Goal: Contribute content

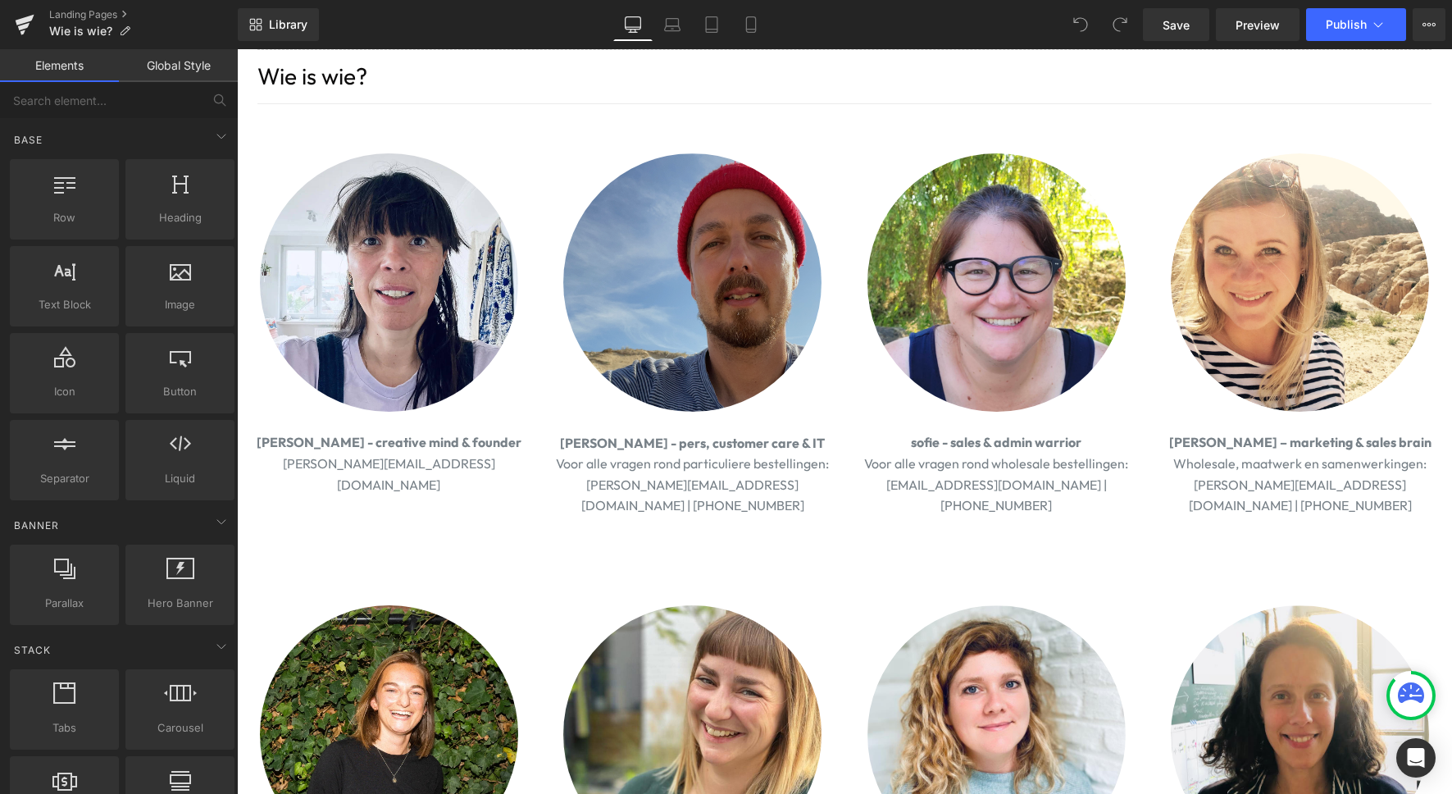
scroll to position [41, 0]
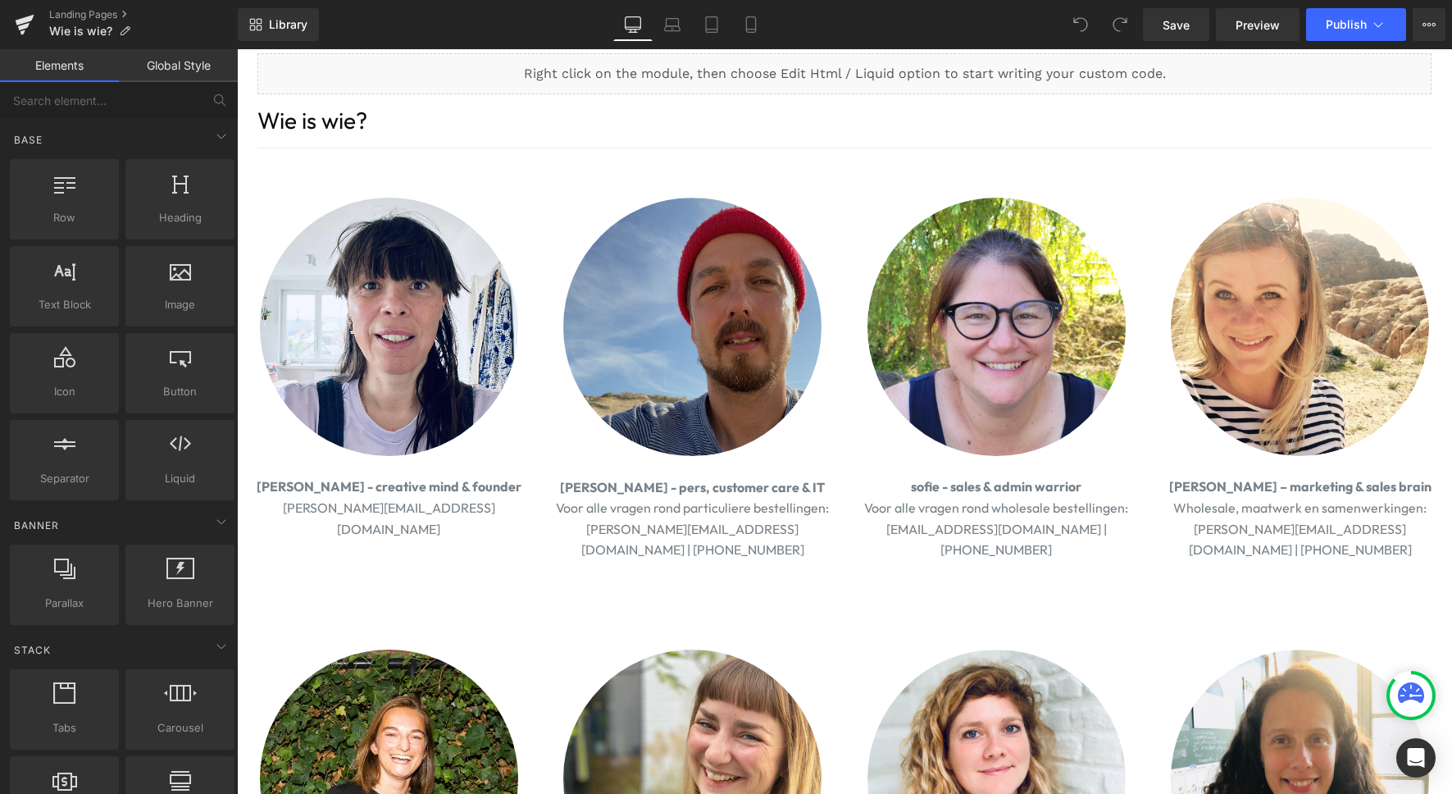
click at [758, 260] on img at bounding box center [692, 327] width 258 height 258
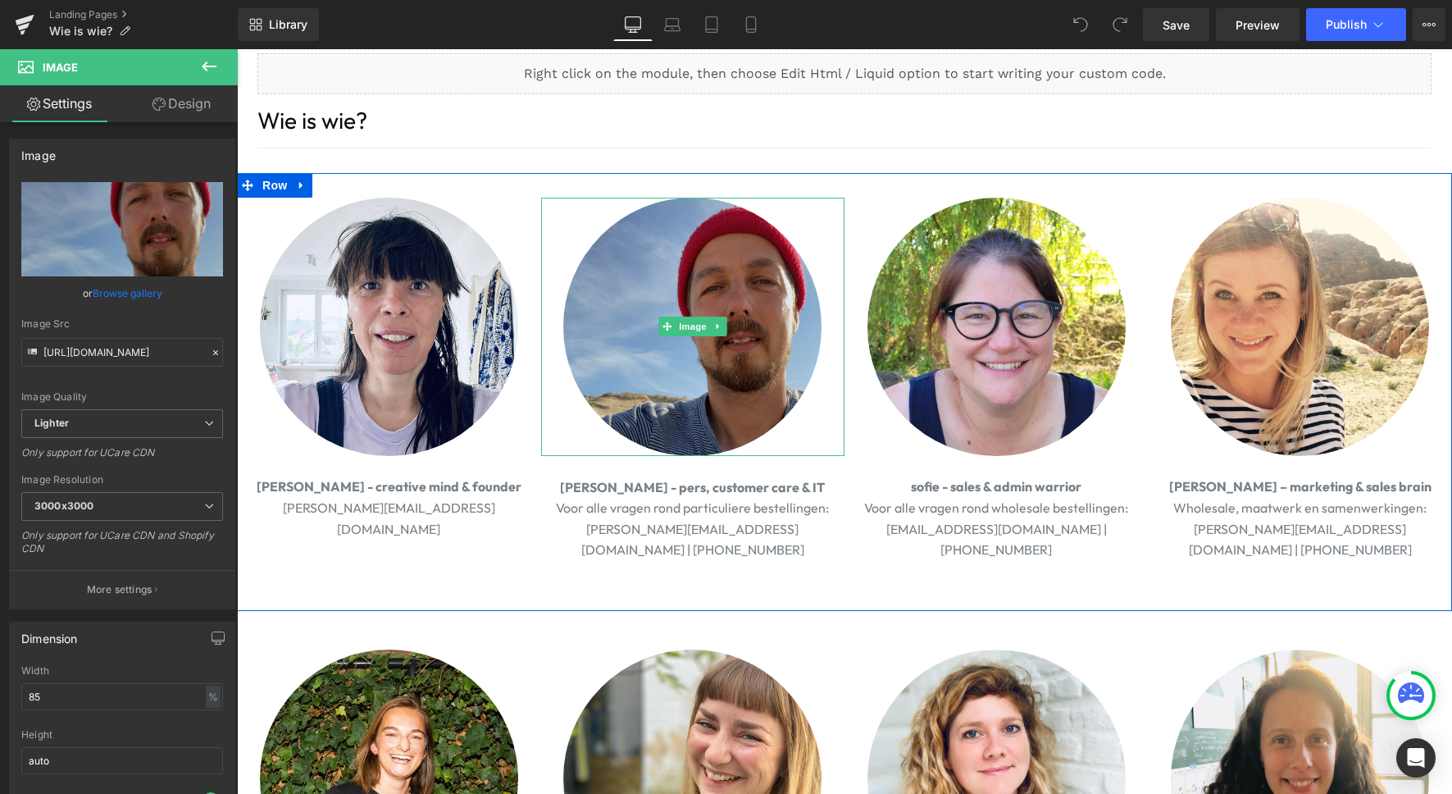
click at [666, 276] on img at bounding box center [692, 327] width 258 height 258
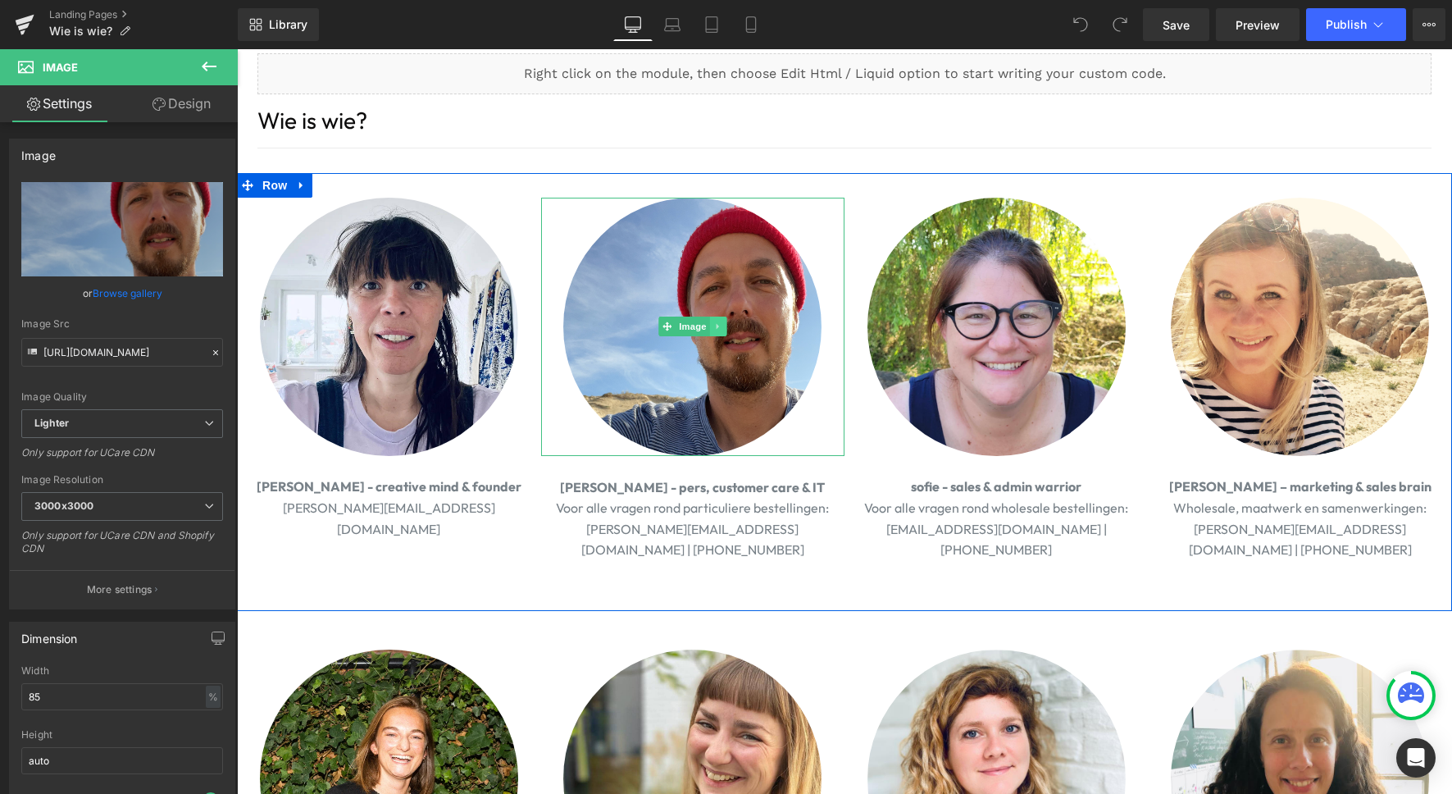
click at [717, 319] on link at bounding box center [718, 327] width 17 height 20
click at [727, 326] on icon at bounding box center [726, 326] width 9 height 10
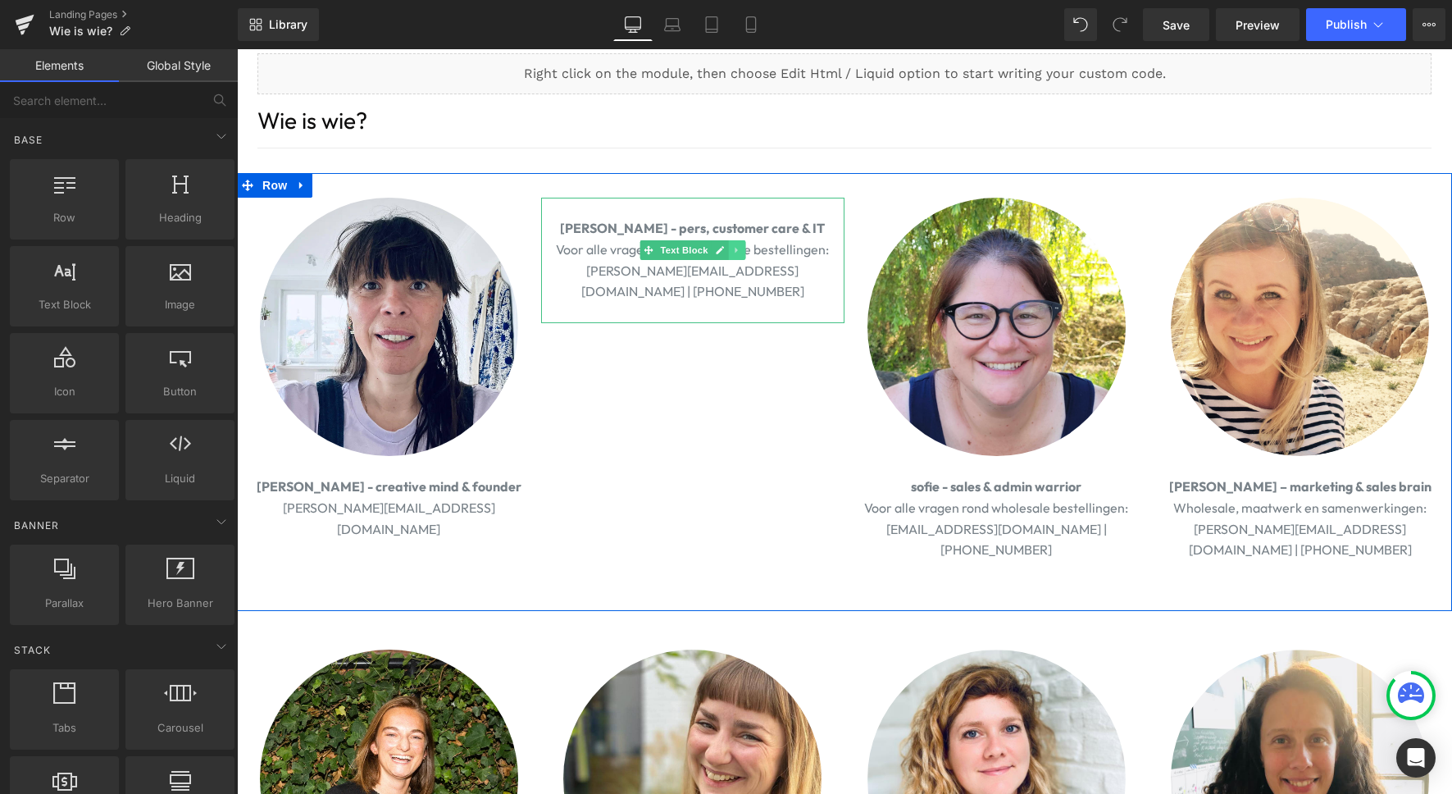
click at [736, 250] on icon at bounding box center [736, 250] width 2 height 6
click at [744, 252] on icon at bounding box center [745, 249] width 9 height 9
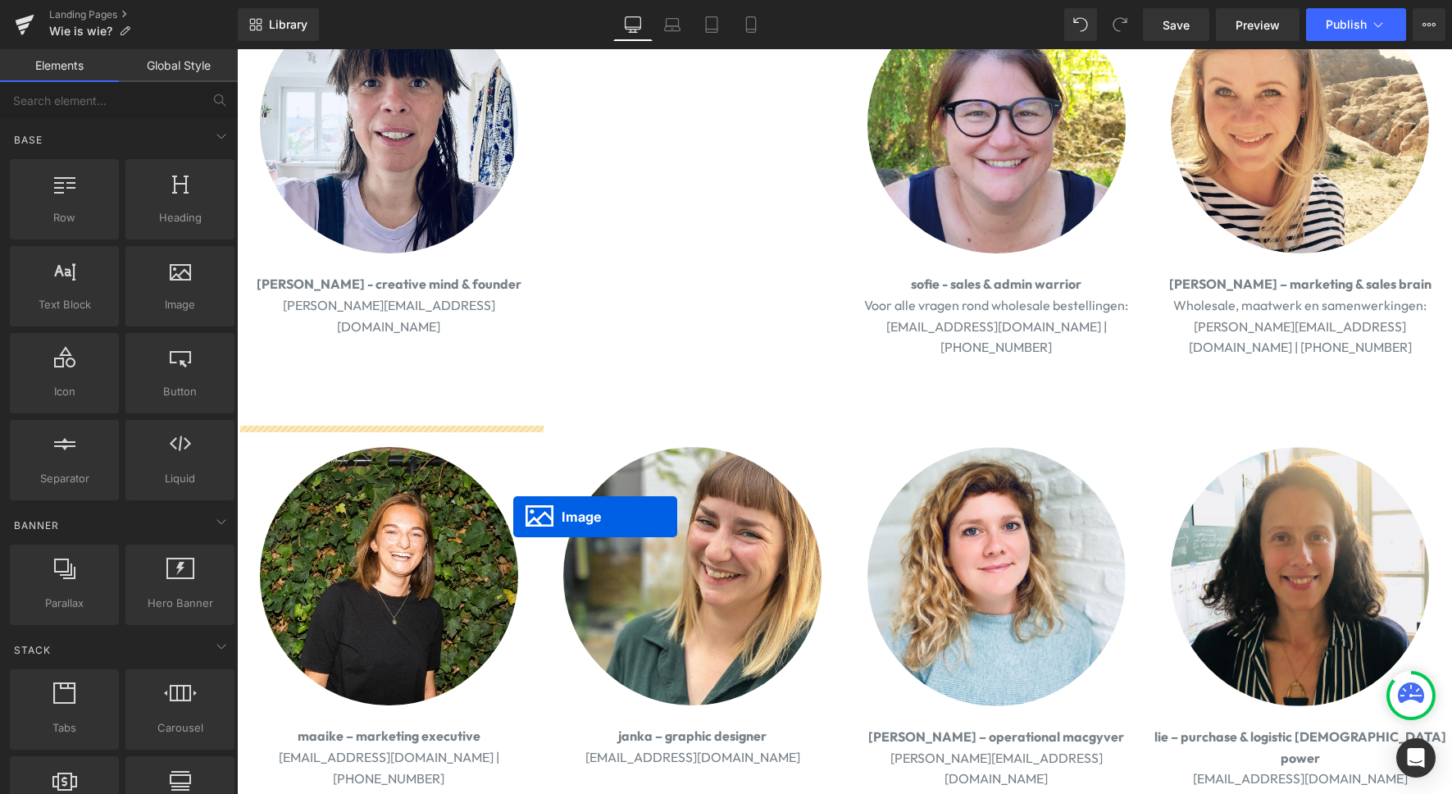
scroll to position [127, 0]
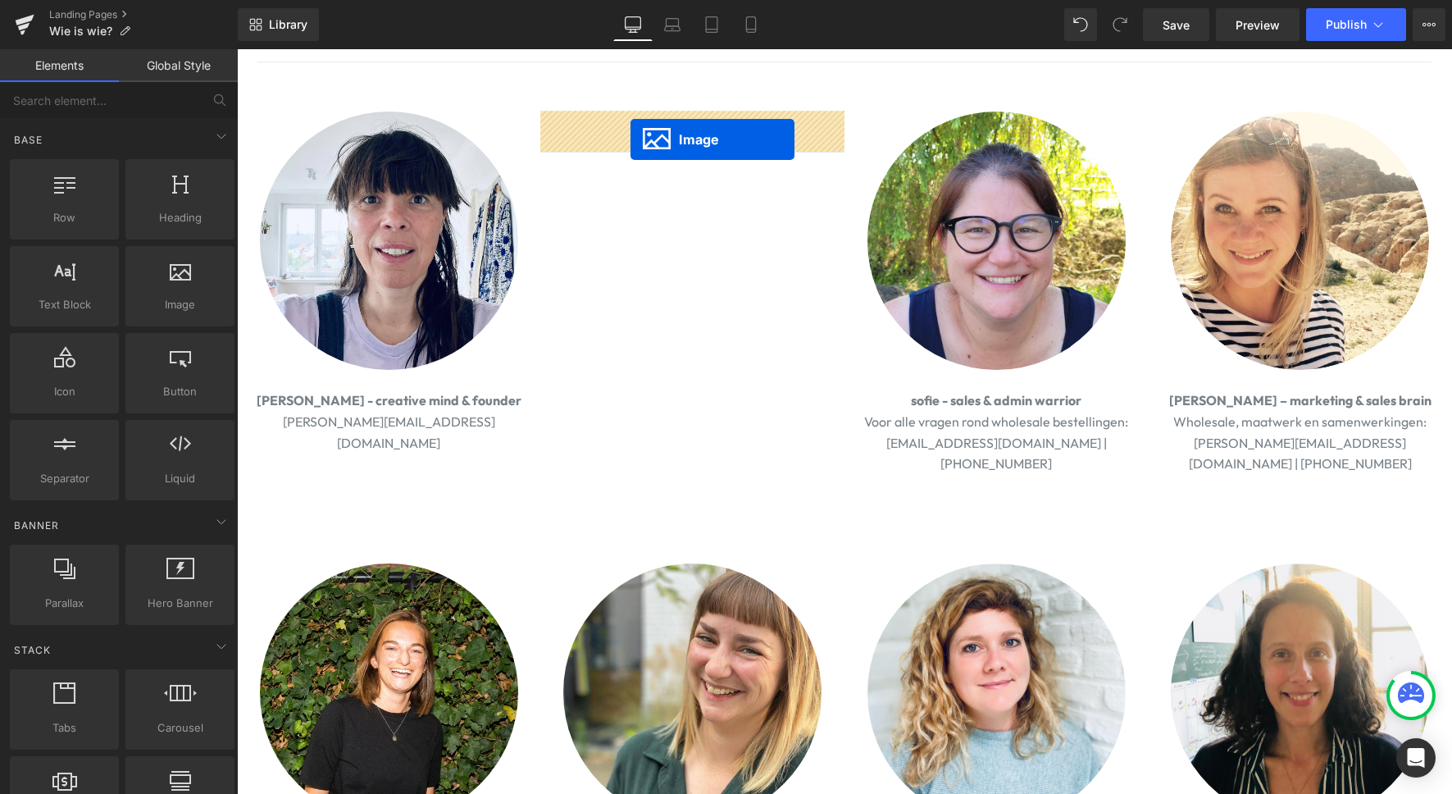
drag, startPoint x: 359, startPoint y: 652, endPoint x: 631, endPoint y: 139, distance: 580.0
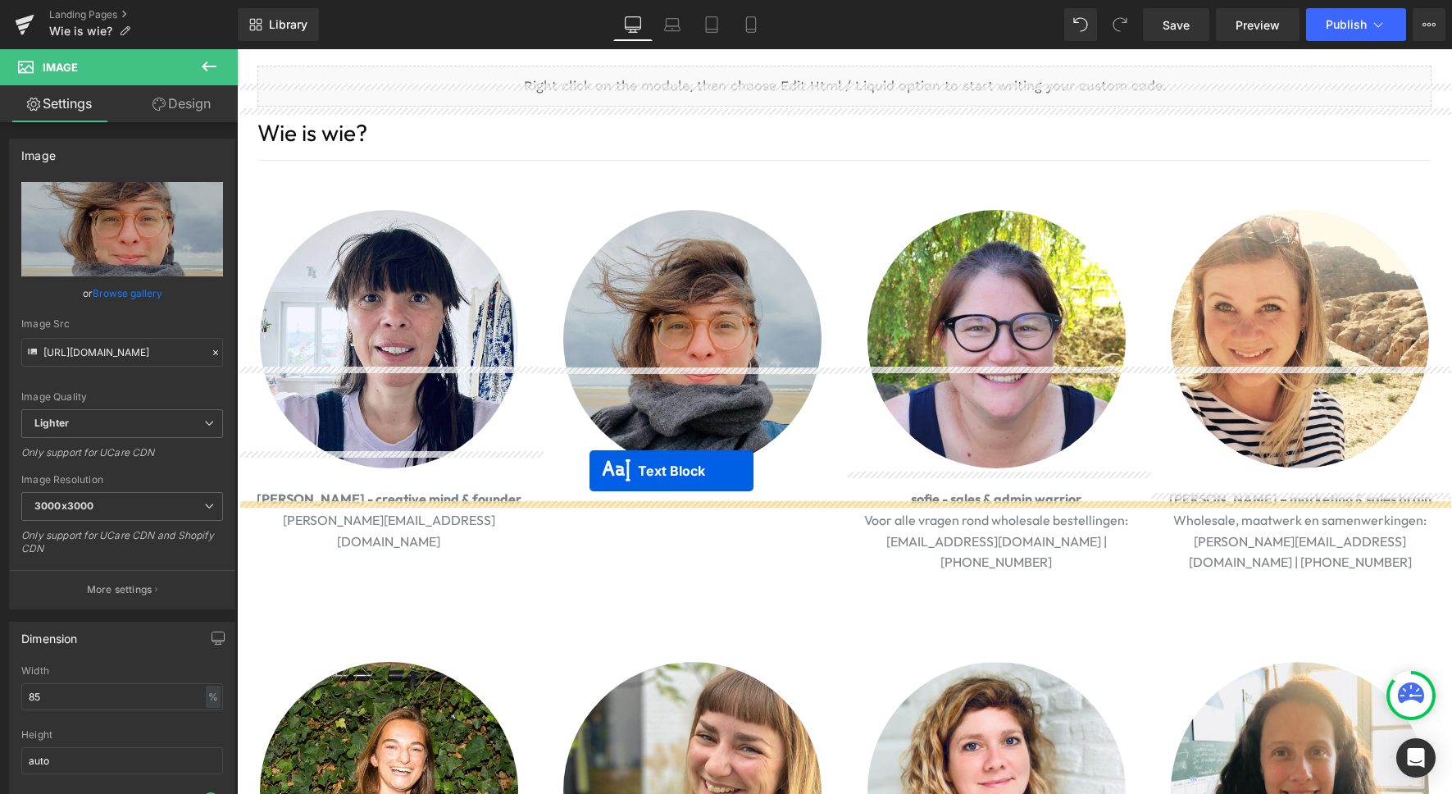
scroll to position [0, 0]
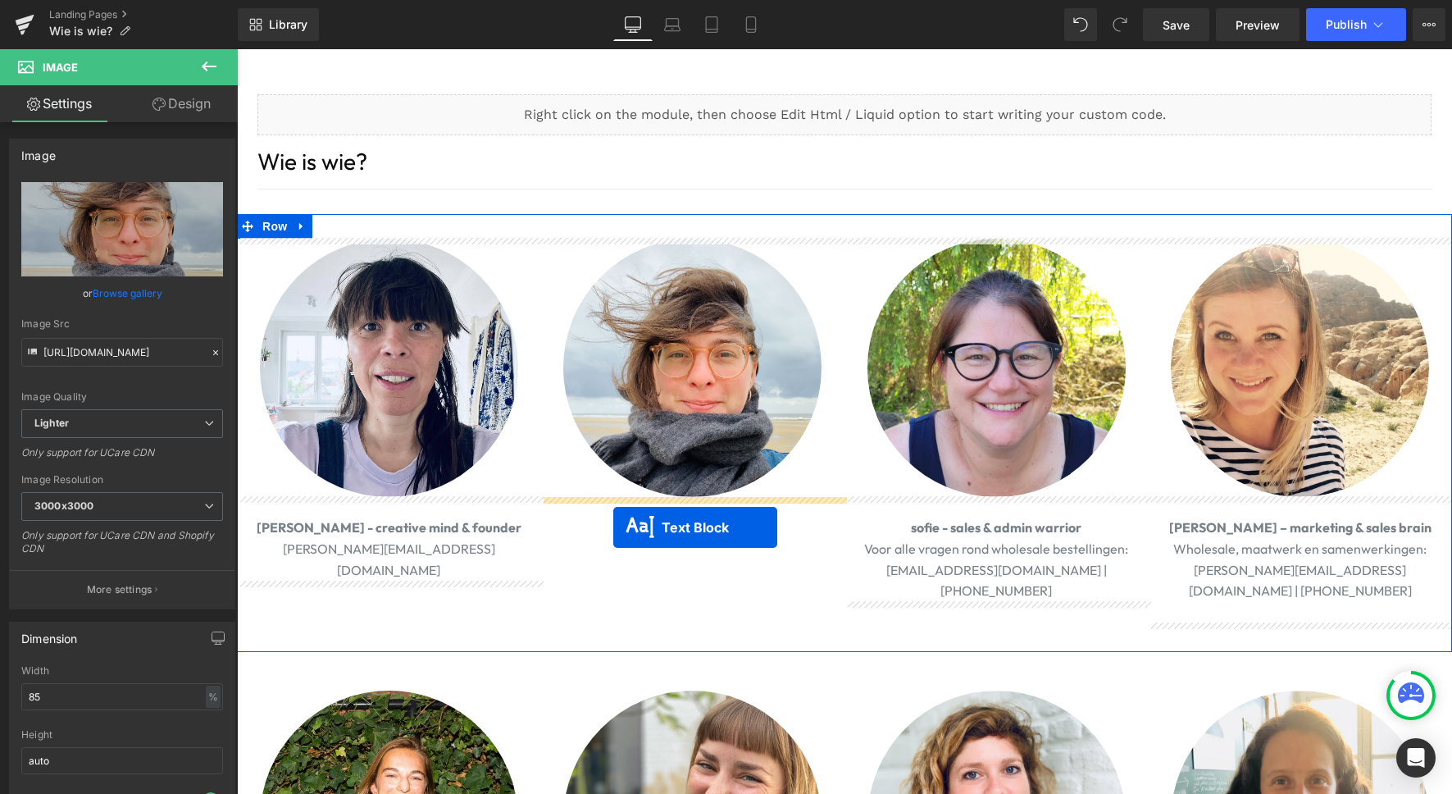
drag, startPoint x: 343, startPoint y: 508, endPoint x: 613, endPoint y: 523, distance: 271.0
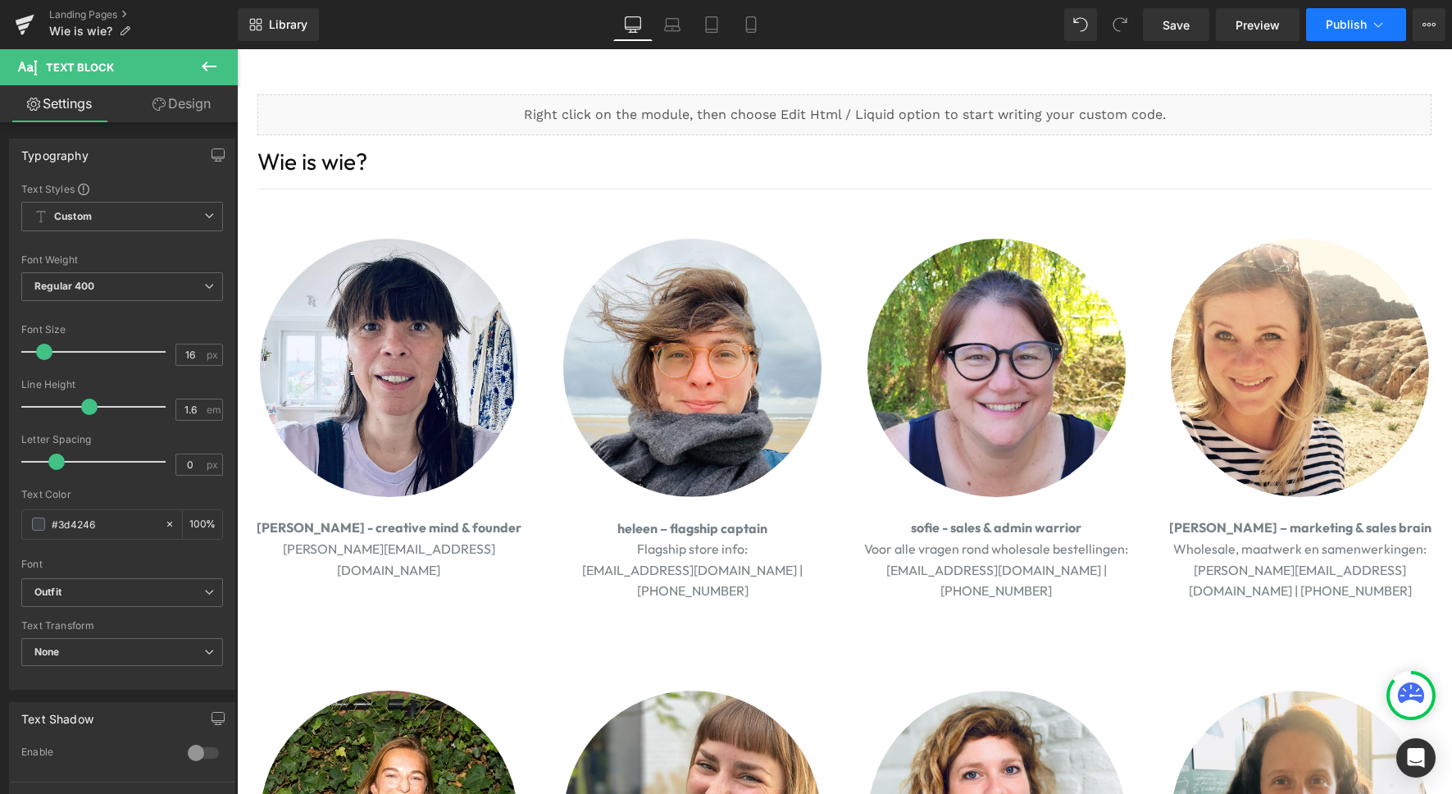
click at [1345, 21] on span "Publish" at bounding box center [1346, 24] width 41 height 13
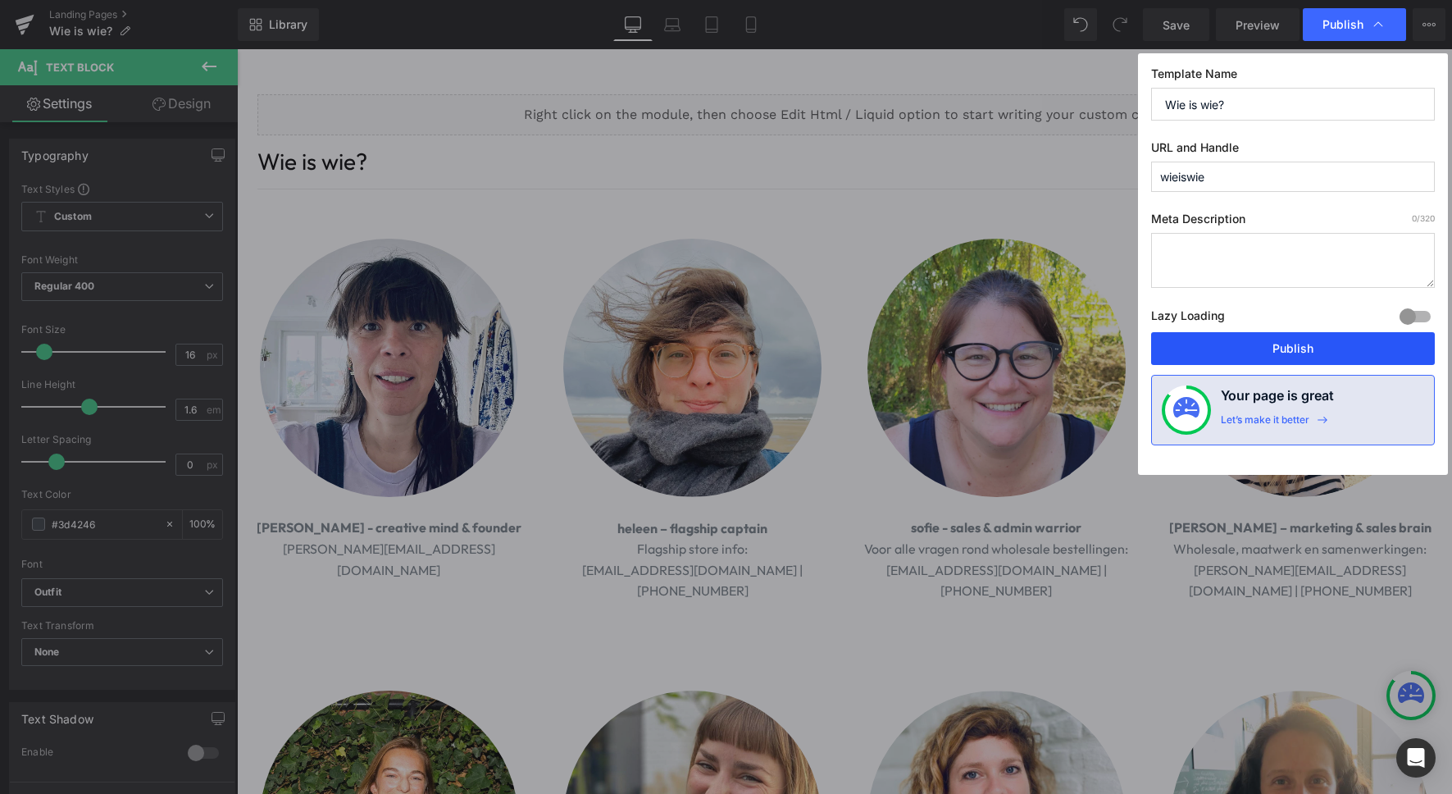
click at [1285, 353] on button "Publish" at bounding box center [1293, 348] width 284 height 33
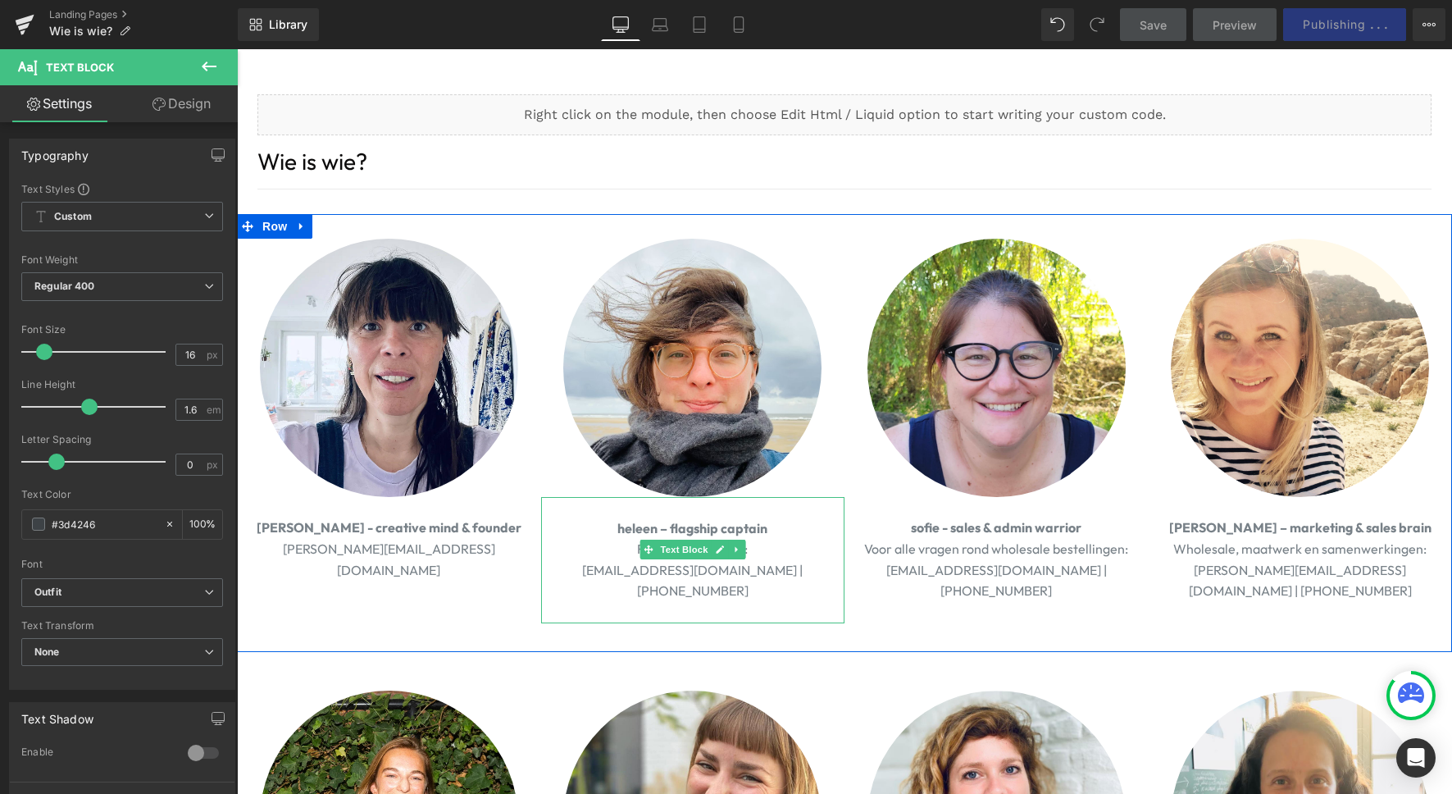
click at [710, 525] on span "heleen – flagship captain" at bounding box center [693, 528] width 150 height 16
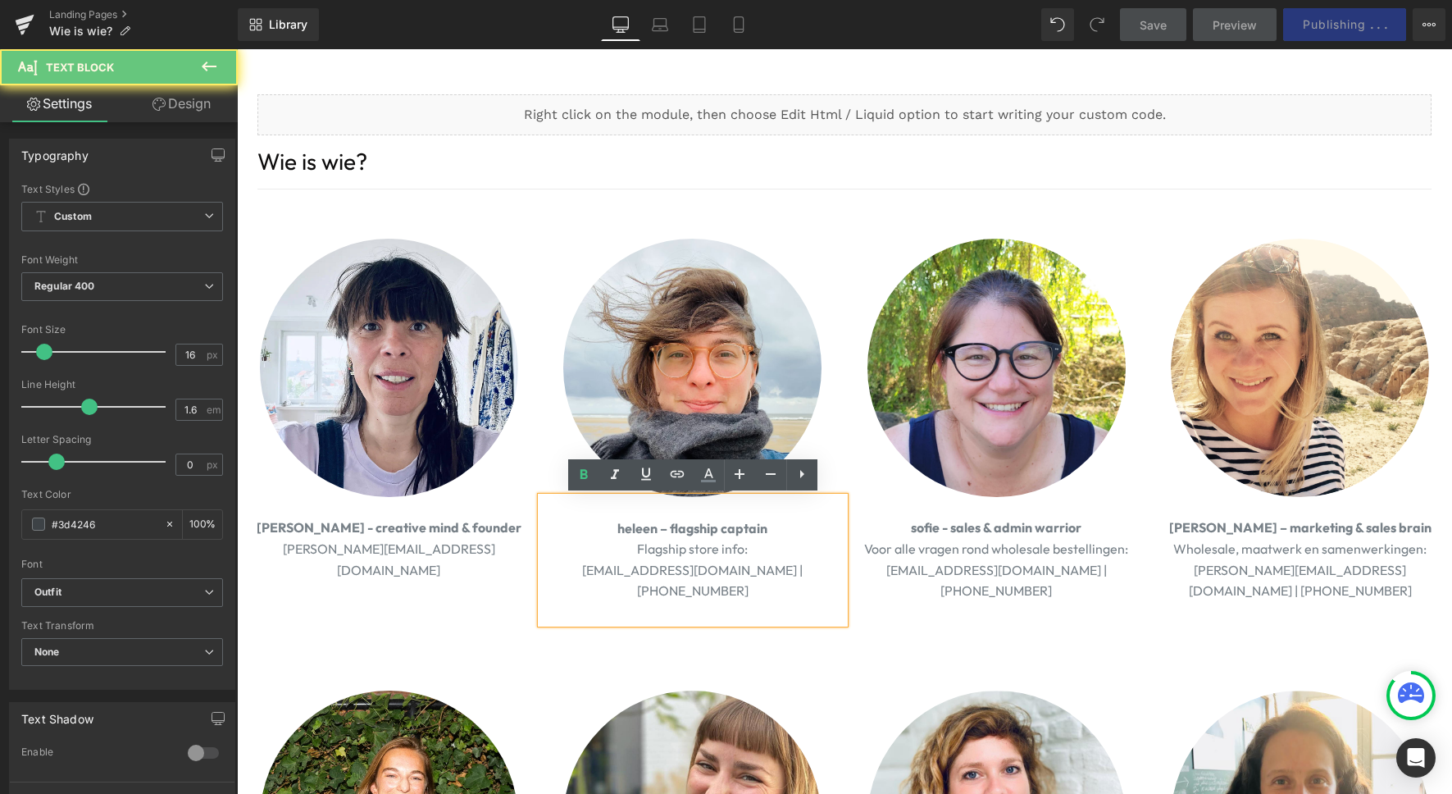
click at [693, 525] on span "heleen – flagship captain" at bounding box center [693, 528] width 150 height 16
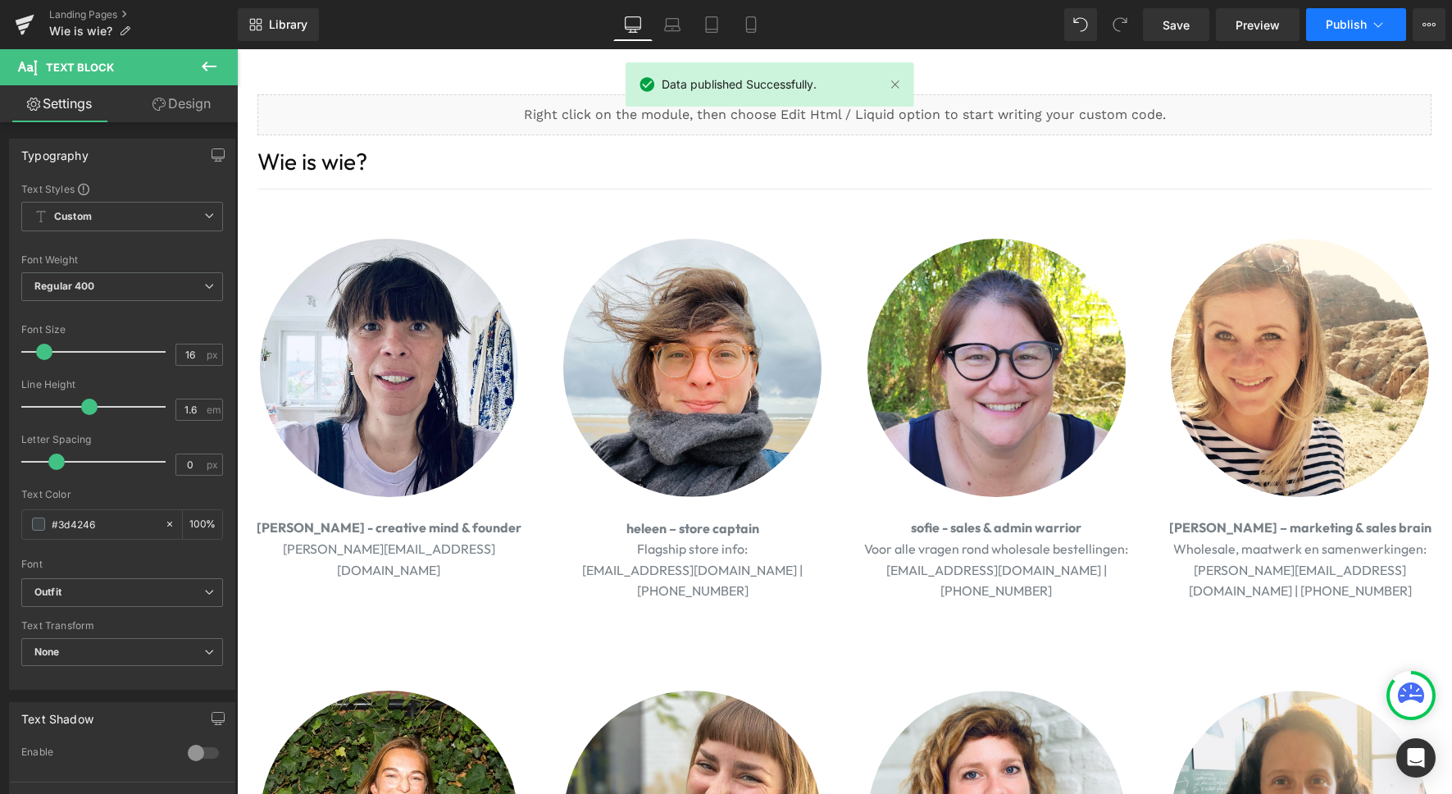
click at [1342, 18] on span "Publish" at bounding box center [1346, 24] width 41 height 13
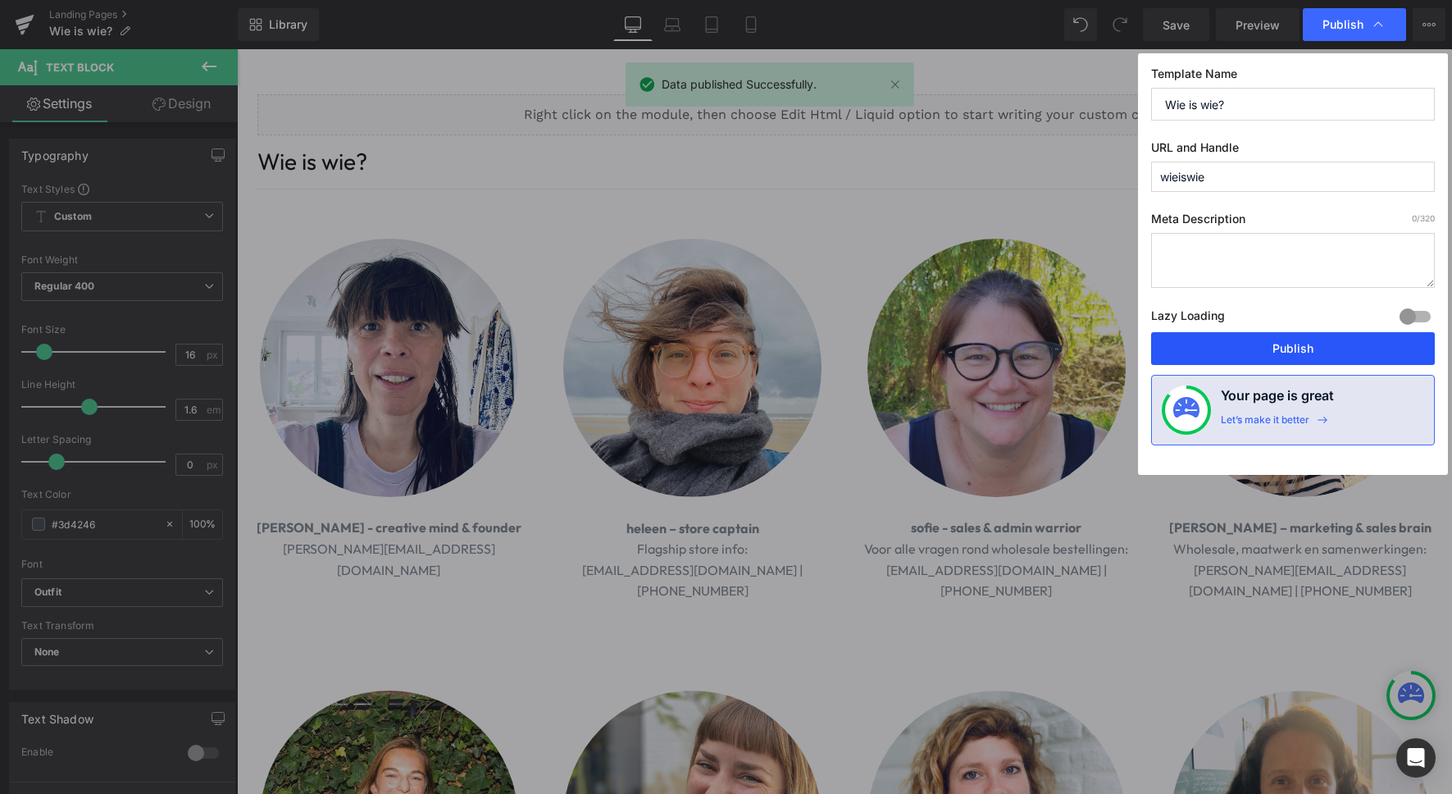
click at [1295, 347] on button "Publish" at bounding box center [1293, 348] width 284 height 33
